Goal: Information Seeking & Learning: Stay updated

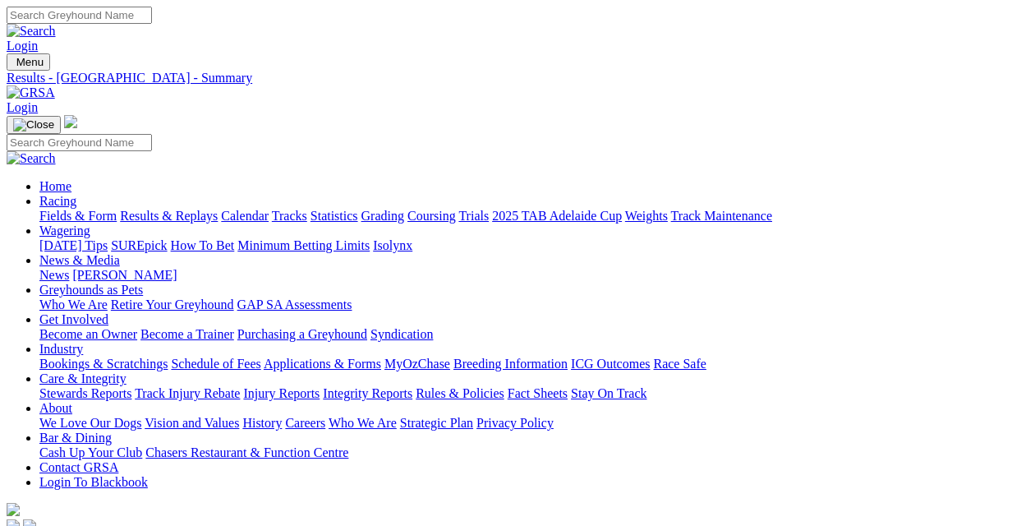
click at [178, 209] on link "Results & Replays" at bounding box center [169, 216] width 98 height 14
click at [46, 209] on link "Fields & Form" at bounding box center [77, 216] width 77 height 14
